Goal: Transaction & Acquisition: Book appointment/travel/reservation

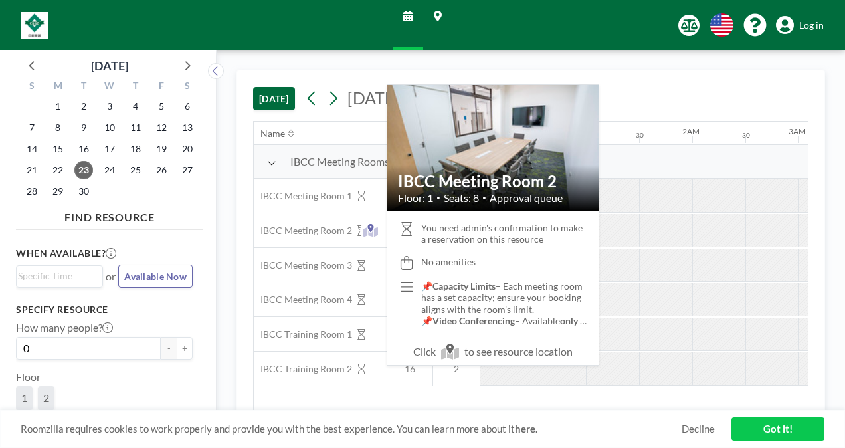
scroll to position [0, 1328]
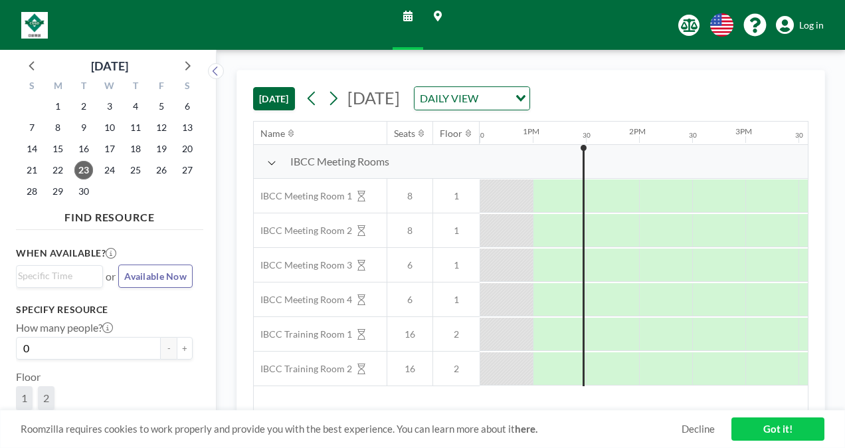
click at [507, 96] on input "Search for option" at bounding box center [494, 98] width 25 height 17
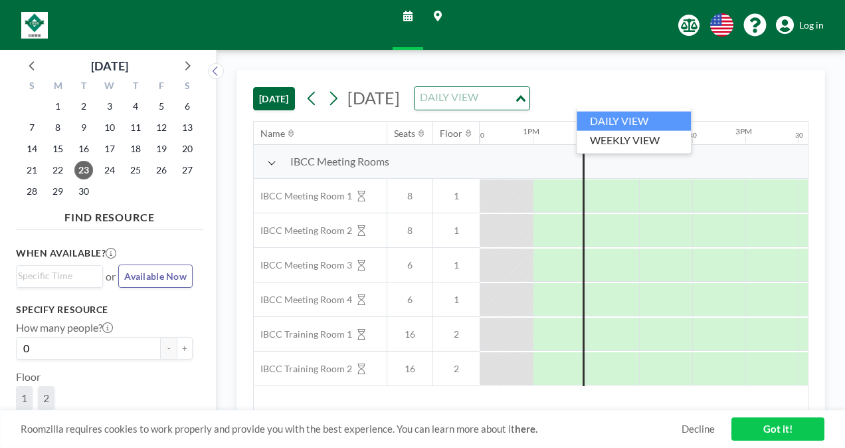
click at [728, 94] on div "[DATE] [DATE] DAILY VIEW Loading..." at bounding box center [530, 95] width 555 height 50
click at [529, 98] on div "DAILY VIEW Loading..." at bounding box center [471, 98] width 115 height 23
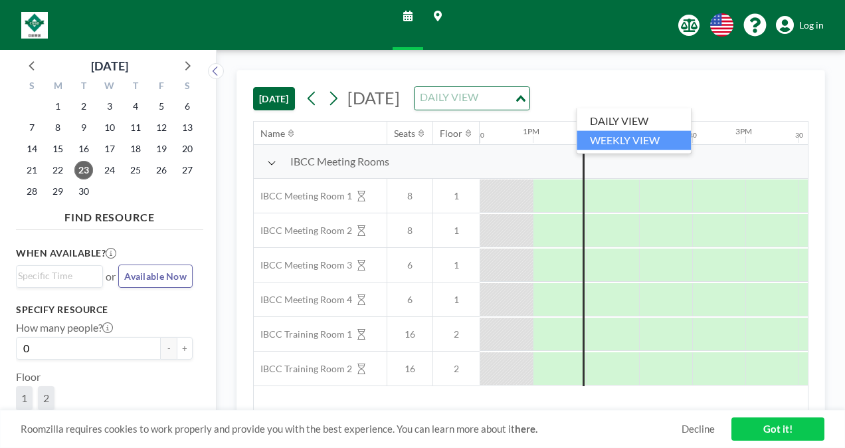
click at [652, 145] on li "WEEKLY VIEW" at bounding box center [633, 140] width 114 height 19
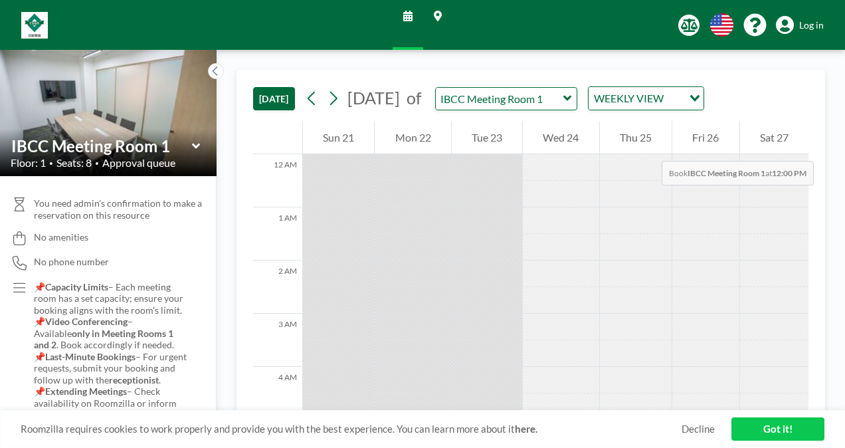
scroll to position [664, 0]
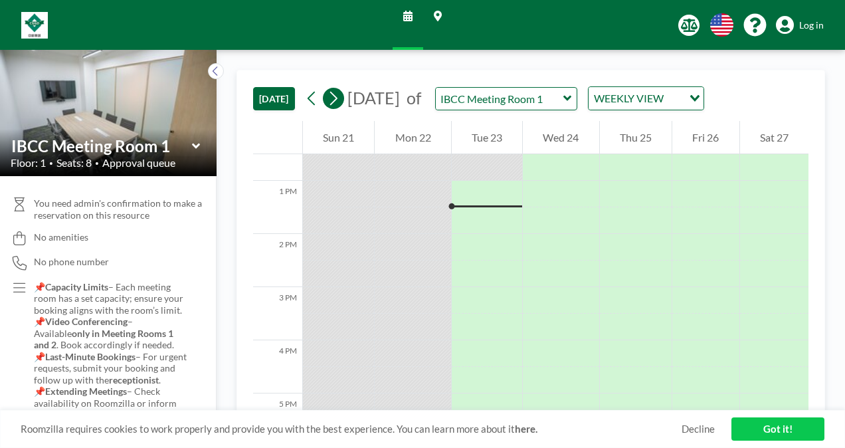
click at [337, 101] on icon at bounding box center [333, 98] width 13 height 20
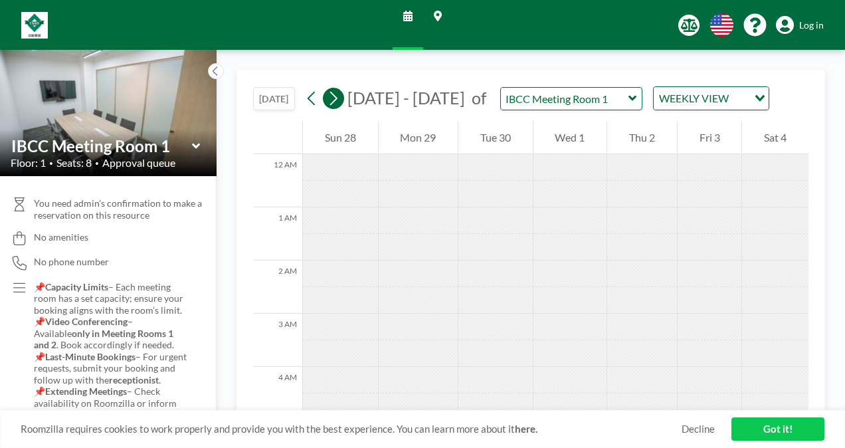
scroll to position [398, 0]
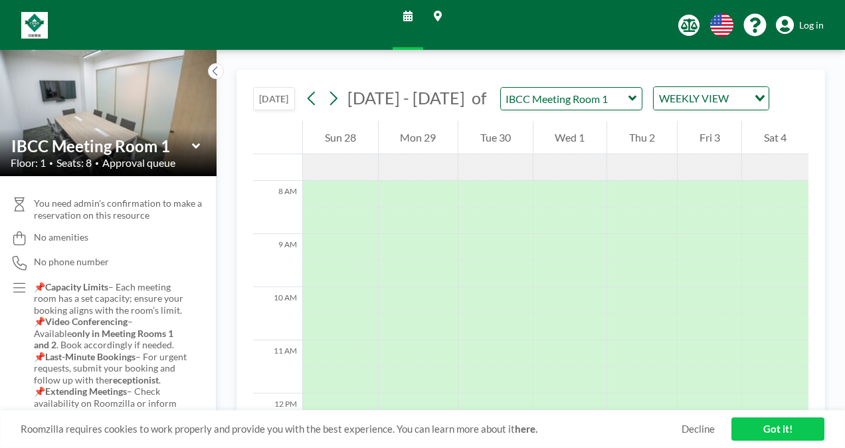
click at [628, 95] on icon at bounding box center [632, 98] width 9 height 13
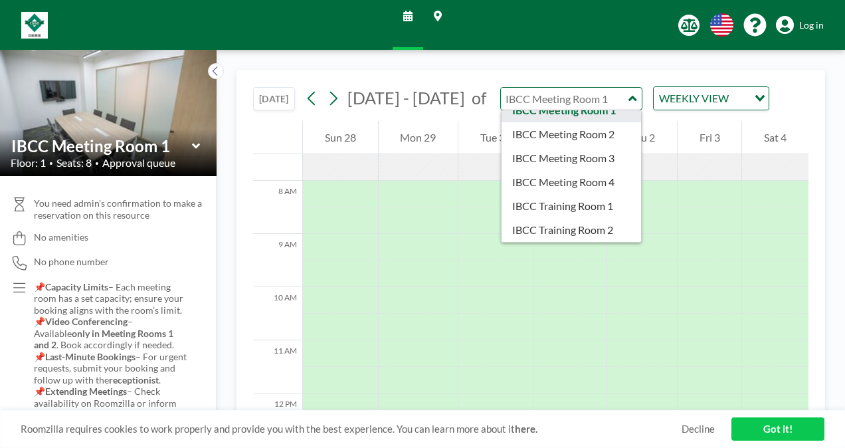
scroll to position [0, 0]
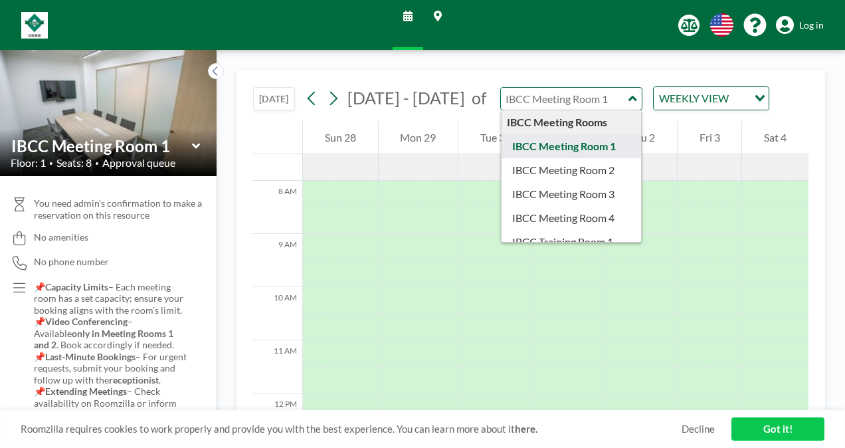
type input "IBCC Meeting Room 1"
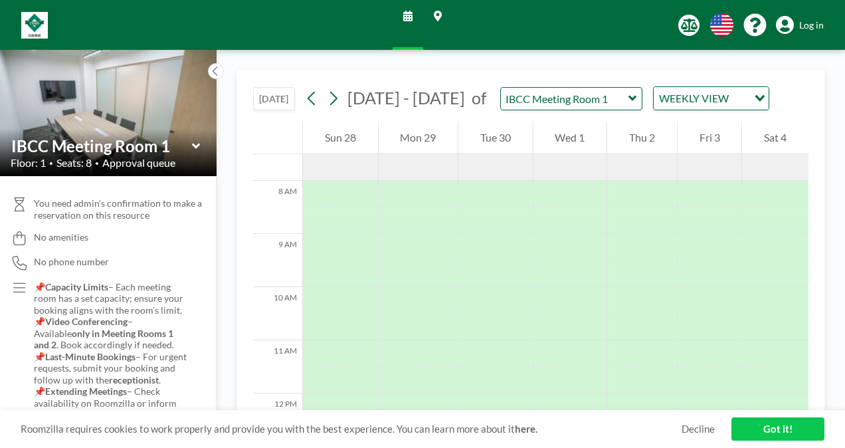
click at [628, 94] on icon at bounding box center [632, 98] width 9 height 13
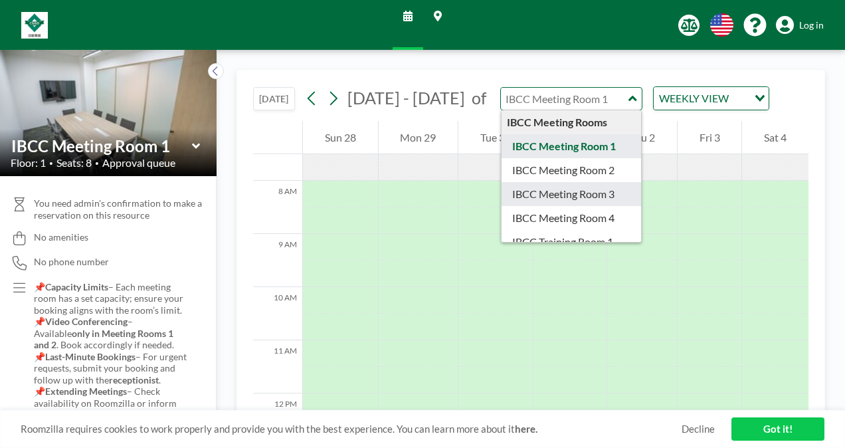
type input "IBCC Meeting Room 3"
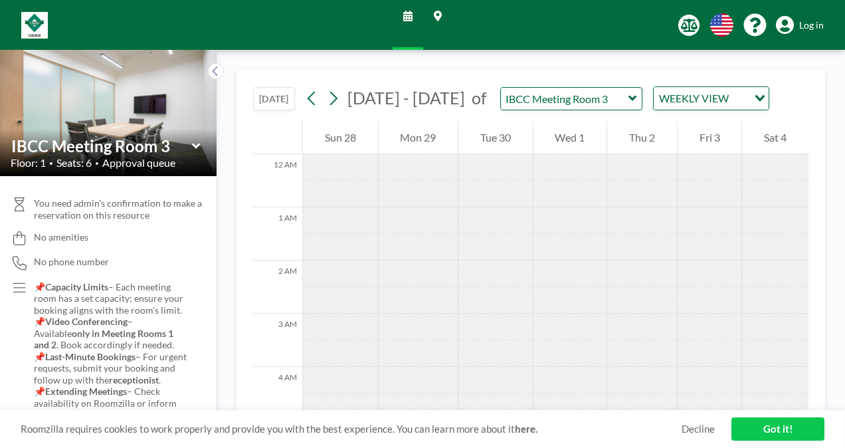
scroll to position [398, 0]
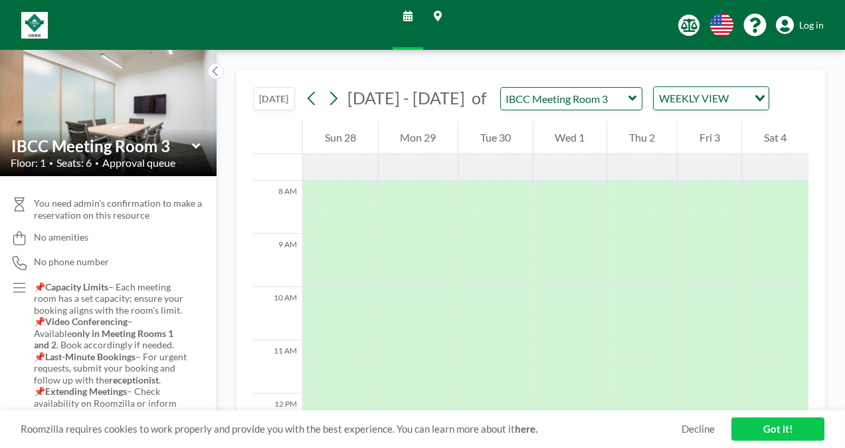
click at [628, 100] on icon at bounding box center [632, 98] width 9 height 13
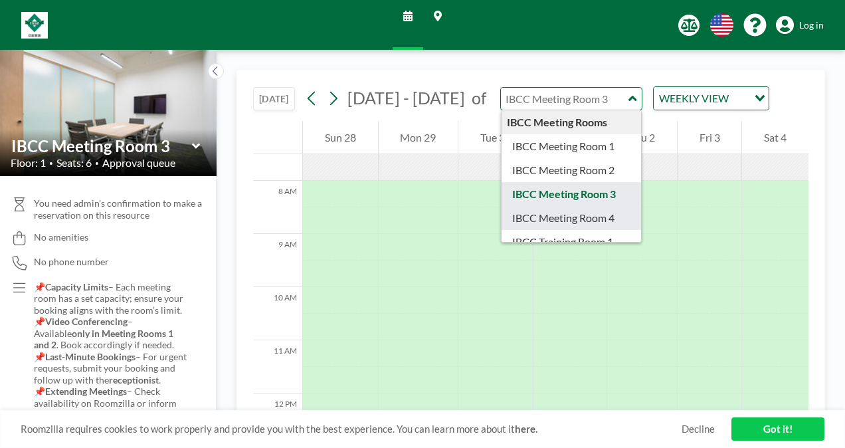
type input "IBCC Meeting Room 4"
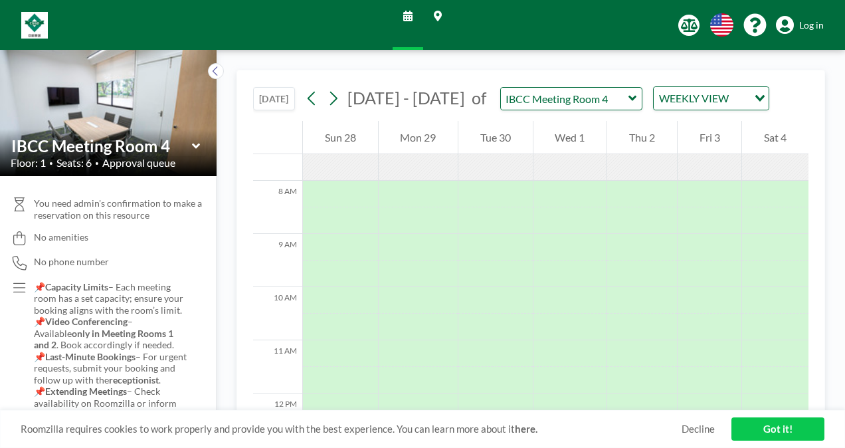
click at [628, 96] on icon at bounding box center [632, 98] width 9 height 13
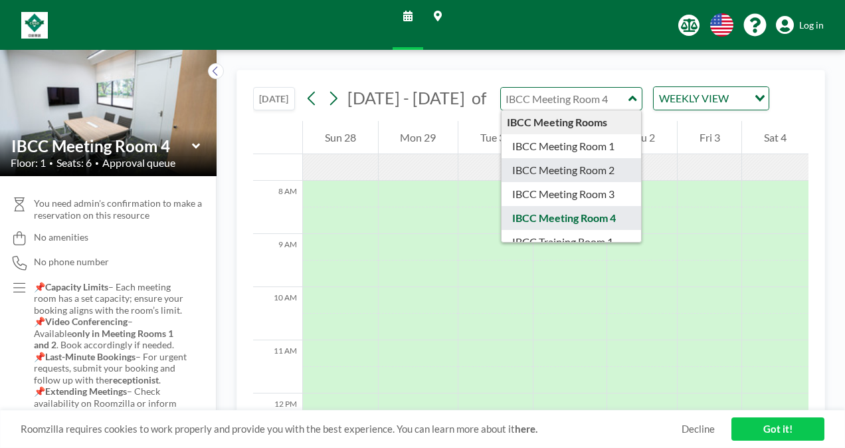
type input "IBCC Meeting Room 2"
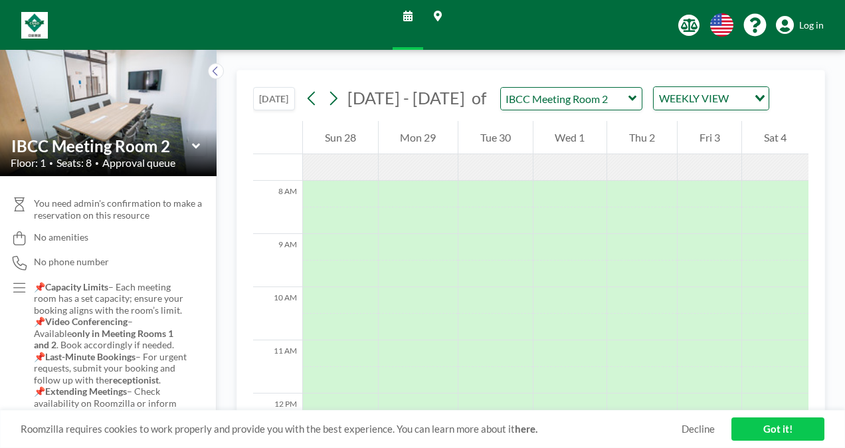
click at [628, 98] on icon at bounding box center [632, 98] width 9 height 13
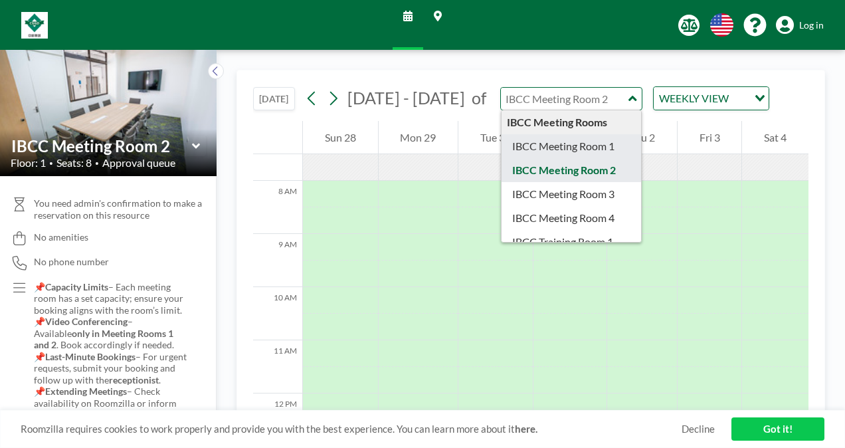
type input "IBCC Meeting Room 1"
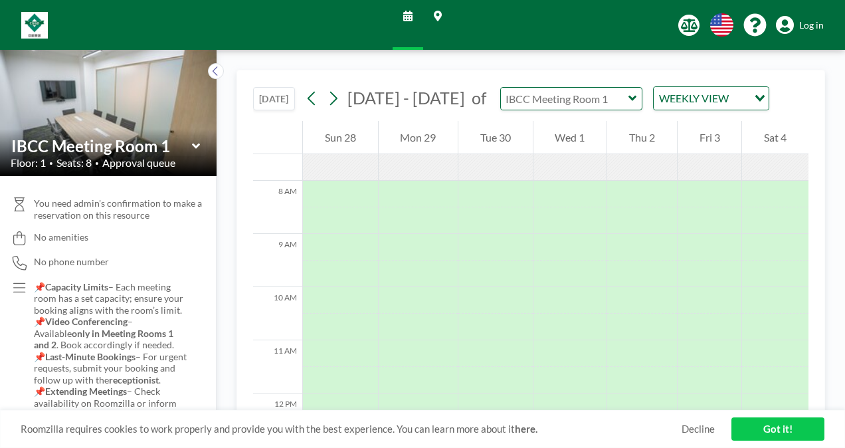
click at [612, 101] on input "text" at bounding box center [564, 99] width 127 height 22
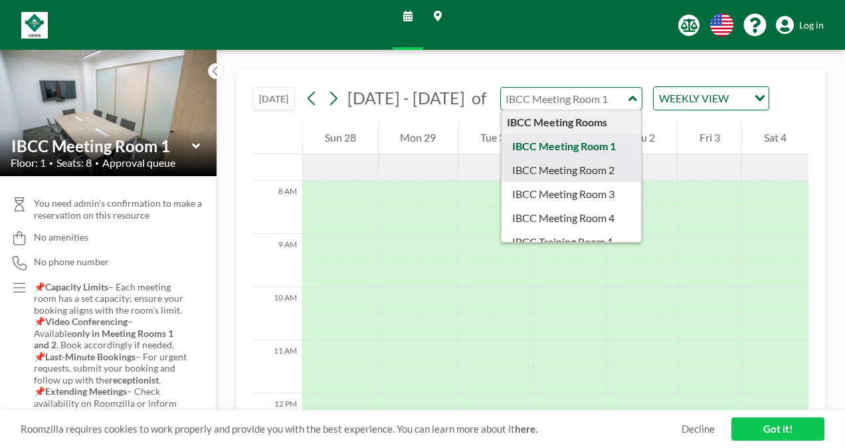
type input "IBCC Meeting Room 2"
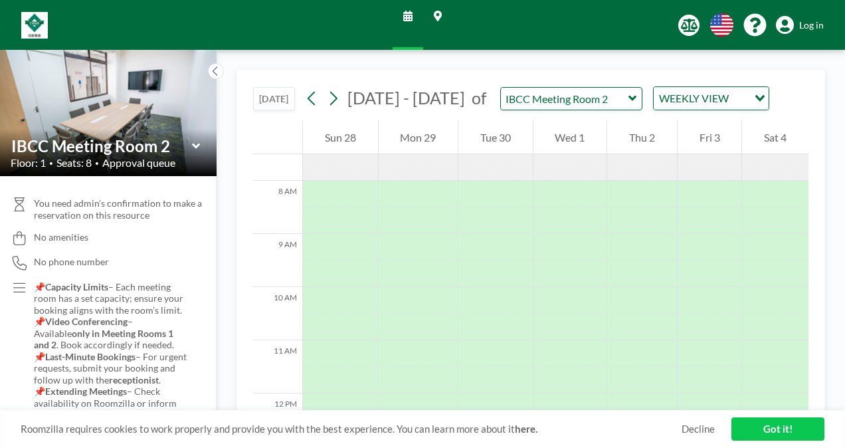
click at [628, 100] on icon at bounding box center [632, 98] width 9 height 13
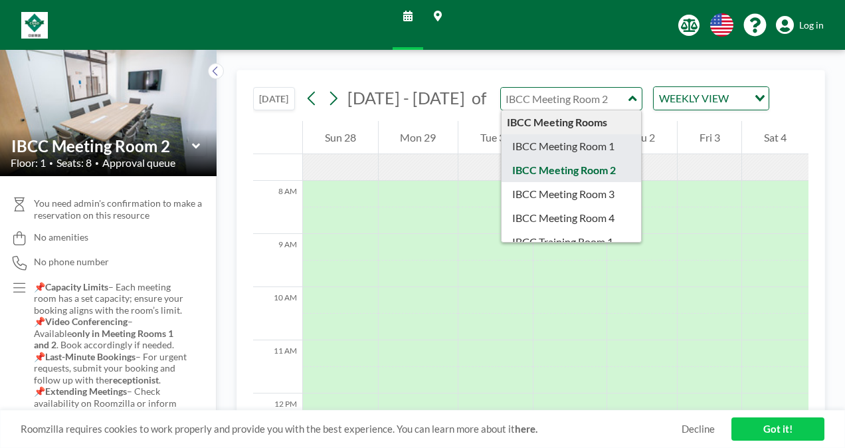
type input "IBCC Meeting Room 1"
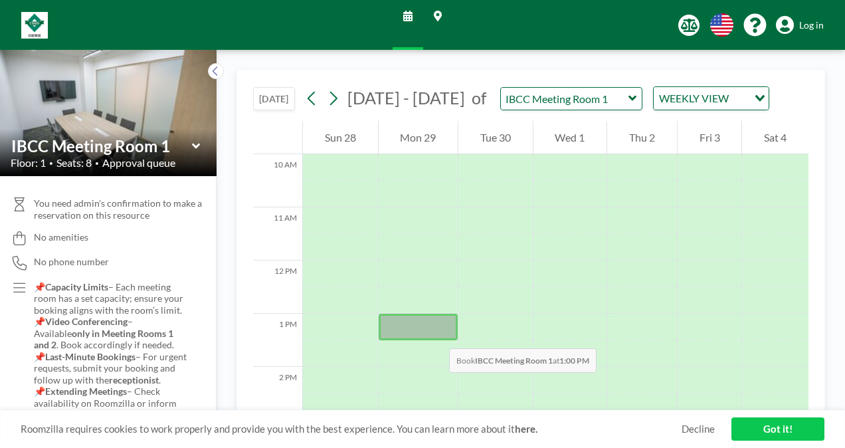
scroll to position [598, 0]
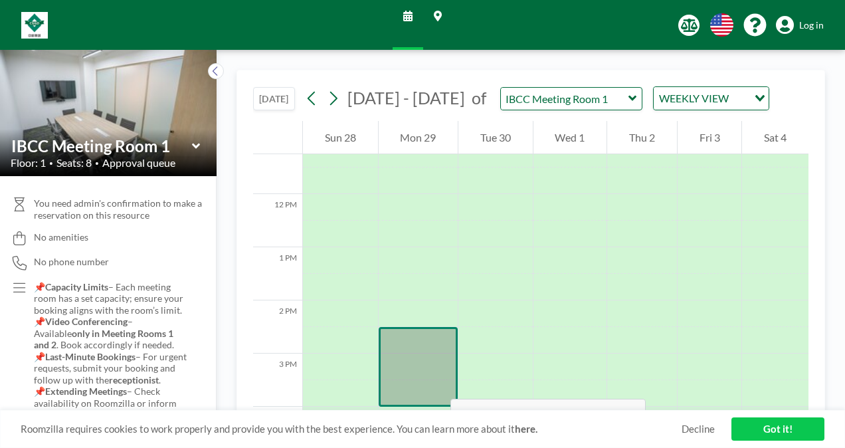
drag, startPoint x: 432, startPoint y: 332, endPoint x: 437, endPoint y: 385, distance: 53.3
click at [437, 385] on div at bounding box center [418, 367] width 80 height 80
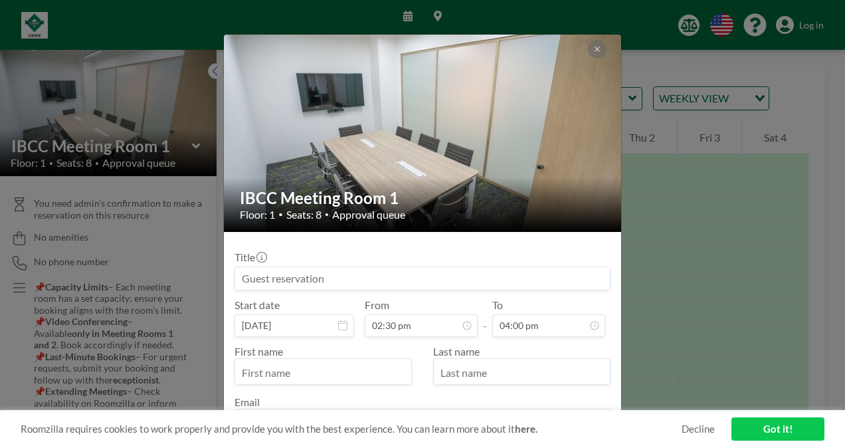
scroll to position [307, 0]
click at [472, 262] on div "Title" at bounding box center [422, 270] width 376 height 40
click at [405, 273] on input at bounding box center [422, 278] width 374 height 23
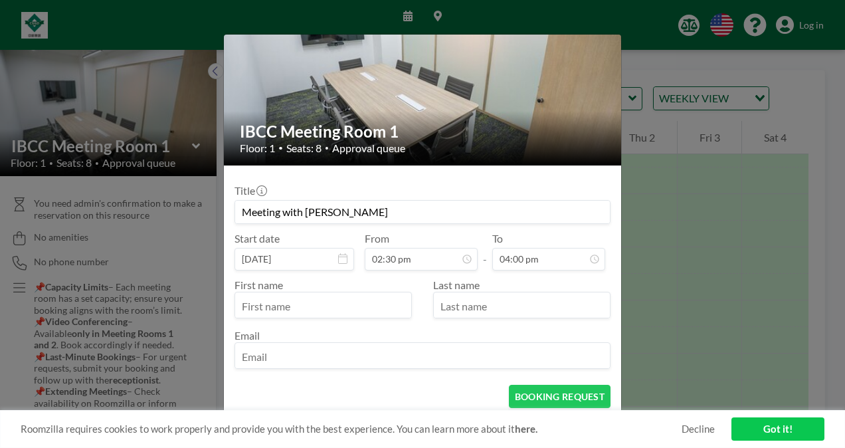
type input "Meeting with [PERSON_NAME]"
click at [367, 303] on input "text" at bounding box center [323, 306] width 176 height 23
type input "GuoQing"
type input "[PERSON_NAME]"
click at [282, 364] on input "email" at bounding box center [422, 356] width 374 height 23
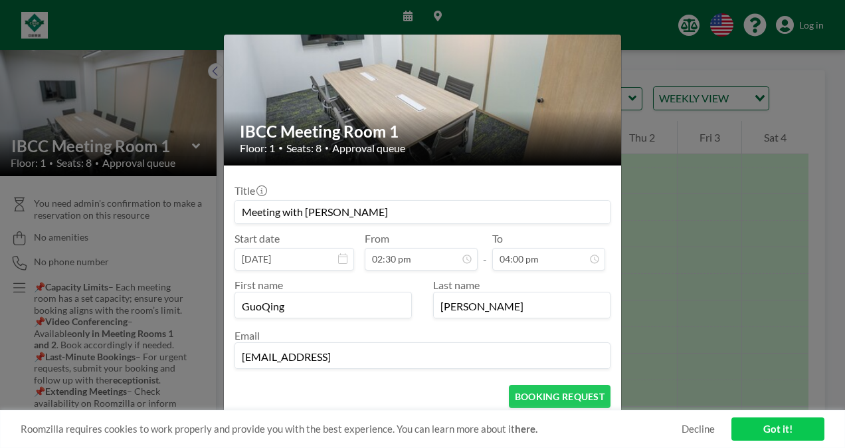
scroll to position [92, 0]
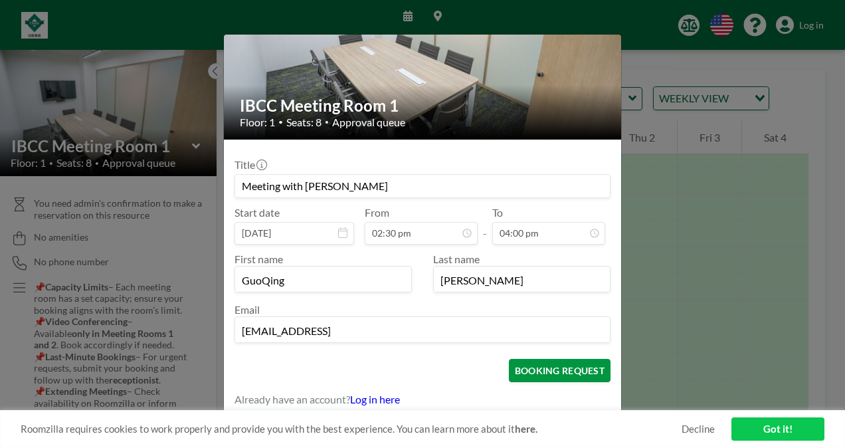
type input "[EMAIL_ADDRESS]"
click at [526, 362] on button "BOOKING REQUEST" at bounding box center [560, 370] width 102 height 23
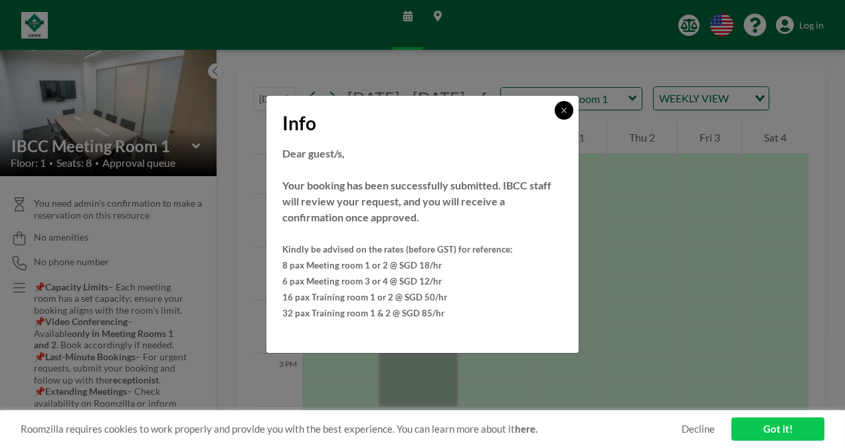
click at [555, 109] on button at bounding box center [563, 110] width 19 height 19
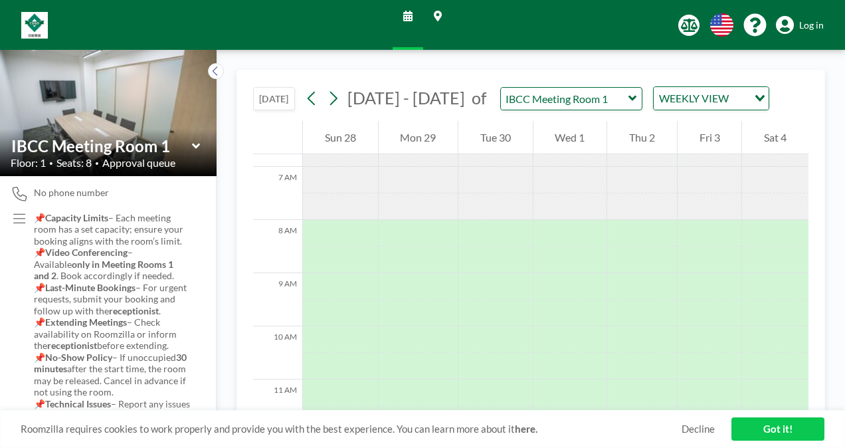
scroll to position [0, 0]
